Goal: Task Accomplishment & Management: Manage account settings

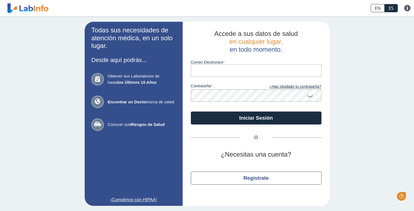
click at [215, 75] on input "Correo Electronico" at bounding box center [256, 71] width 131 height 12
type input "[EMAIL_ADDRESS][DOMAIN_NAME]"
click at [311, 97] on icon at bounding box center [310, 96] width 7 height 11
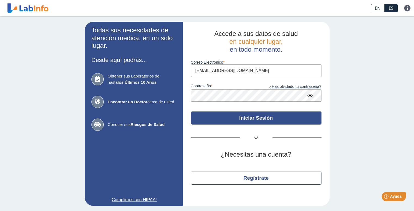
click at [259, 117] on button "Iniciar Sesión" at bounding box center [256, 118] width 131 height 13
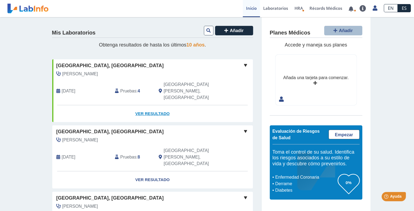
click at [148, 105] on link "Ver Resultado" at bounding box center [152, 113] width 201 height 17
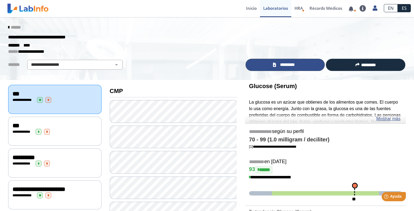
click at [286, 65] on span "*********" at bounding box center [287, 65] width 20 height 6
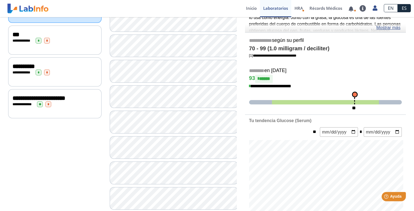
scroll to position [109, 0]
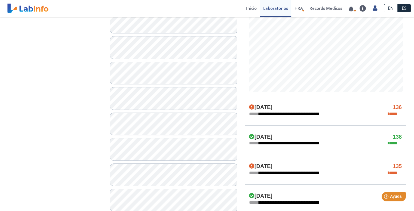
scroll to position [218, 0]
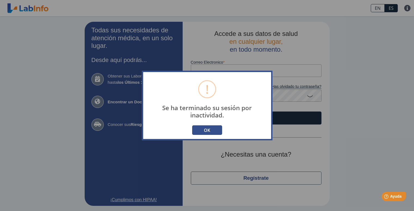
click at [201, 132] on button "OK" at bounding box center [207, 130] width 30 height 10
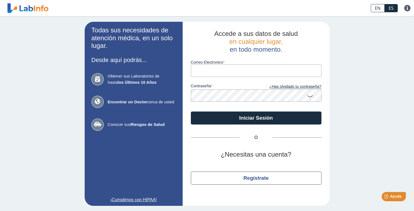
click at [239, 74] on input "Correo Electronico" at bounding box center [256, 71] width 131 height 12
type input "[EMAIL_ADDRESS][DOMAIN_NAME]"
click at [308, 97] on icon at bounding box center [310, 96] width 7 height 11
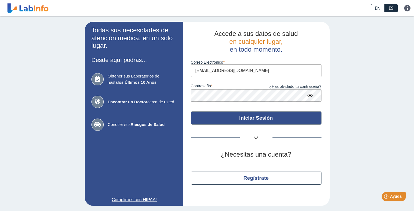
click at [258, 119] on button "Iniciar Sesión" at bounding box center [256, 118] width 131 height 13
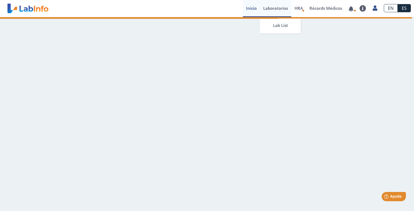
click at [278, 9] on link "Laboratorios" at bounding box center [275, 8] width 31 height 17
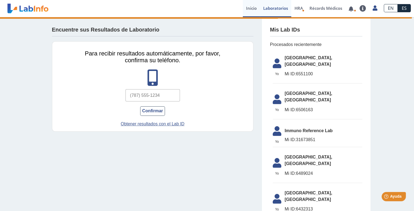
click at [248, 9] on link "Inicio" at bounding box center [251, 8] width 17 height 17
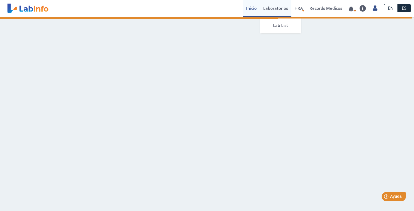
click at [280, 8] on link "Laboratorios" at bounding box center [275, 8] width 31 height 17
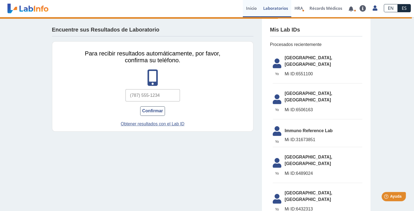
click at [248, 7] on link "Inicio" at bounding box center [251, 8] width 17 height 17
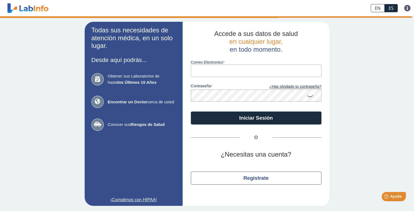
click at [214, 72] on input "Correo Electronico" at bounding box center [256, 71] width 131 height 12
type input "[EMAIL_ADDRESS][DOMAIN_NAME]"
click at [308, 96] on icon at bounding box center [310, 96] width 7 height 11
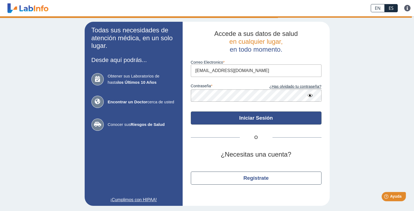
click at [258, 117] on button "Iniciar Sesión" at bounding box center [256, 118] width 131 height 13
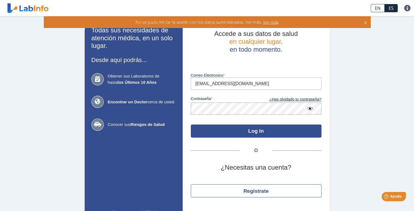
click at [258, 131] on button "Log In" at bounding box center [256, 131] width 131 height 13
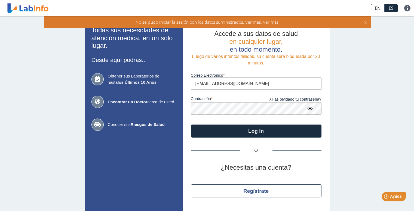
click at [360, 80] on div "Todas sus necesidades de atención médica, en un solo lugar. Desde aquí podrás..…" at bounding box center [207, 120] width 414 height 208
click at [365, 22] on icon at bounding box center [365, 22] width 4 height 6
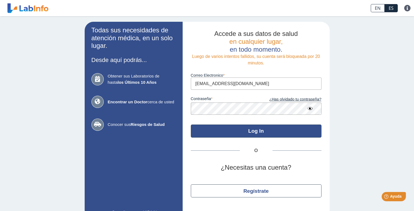
click at [258, 128] on button "Log In" at bounding box center [256, 131] width 131 height 13
